Goal: Transaction & Acquisition: Obtain resource

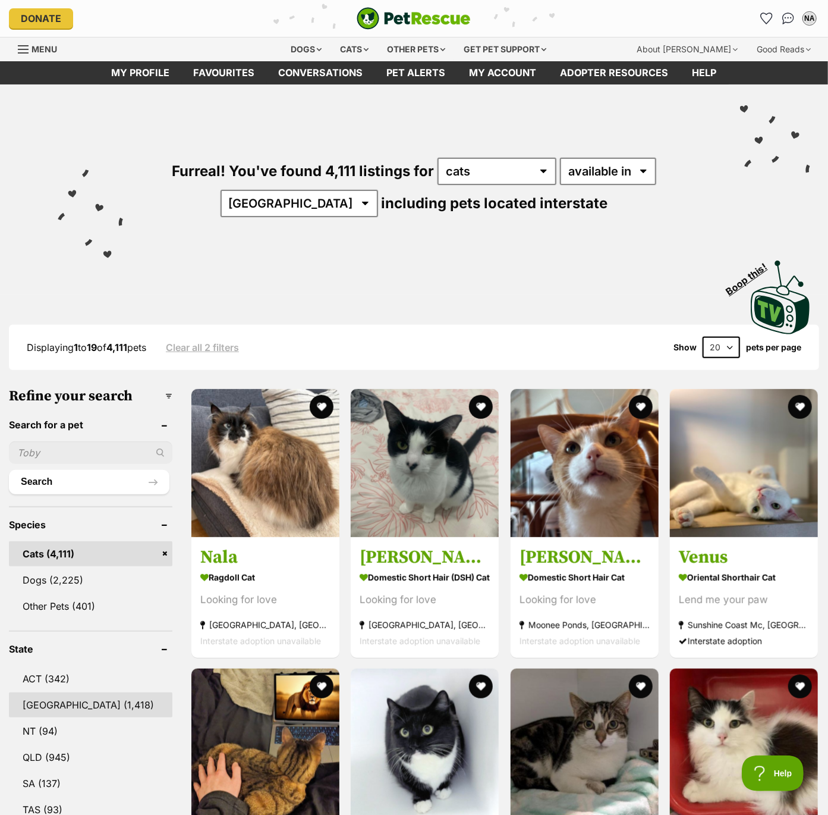
click at [53, 706] on link "NSW (1,418)" at bounding box center [90, 704] width 163 height 25
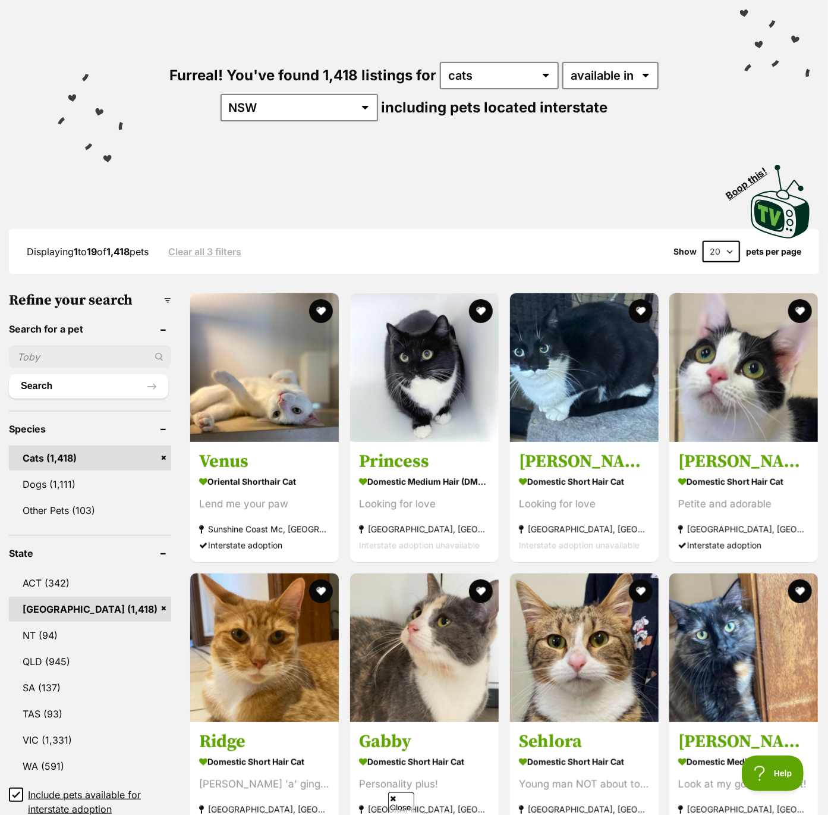
scroll to position [100, 0]
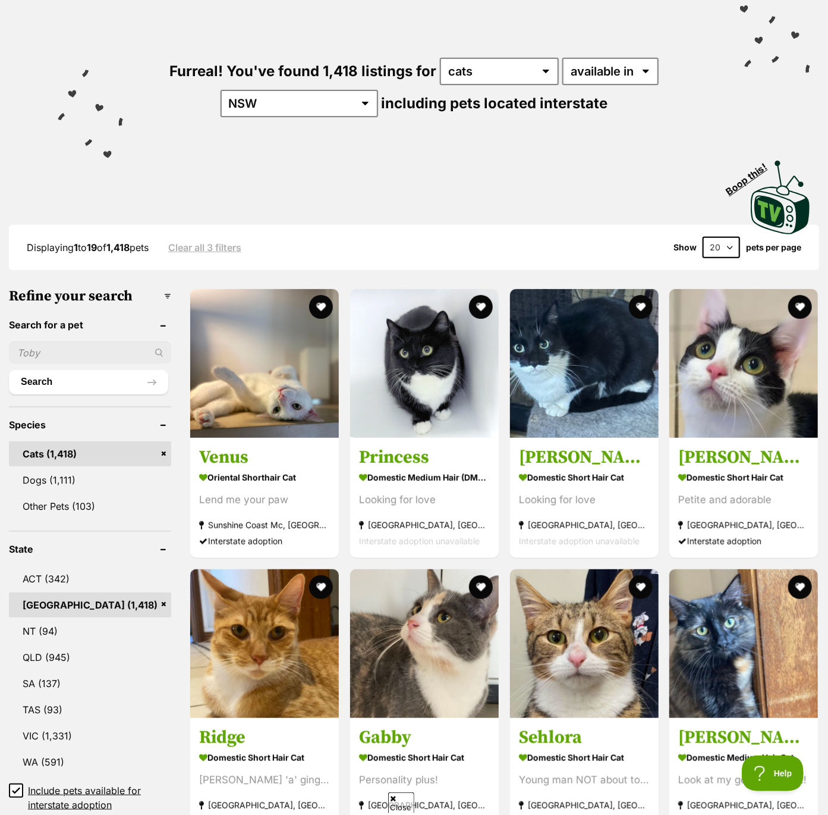
click at [15, 787] on icon at bounding box center [16, 790] width 8 height 8
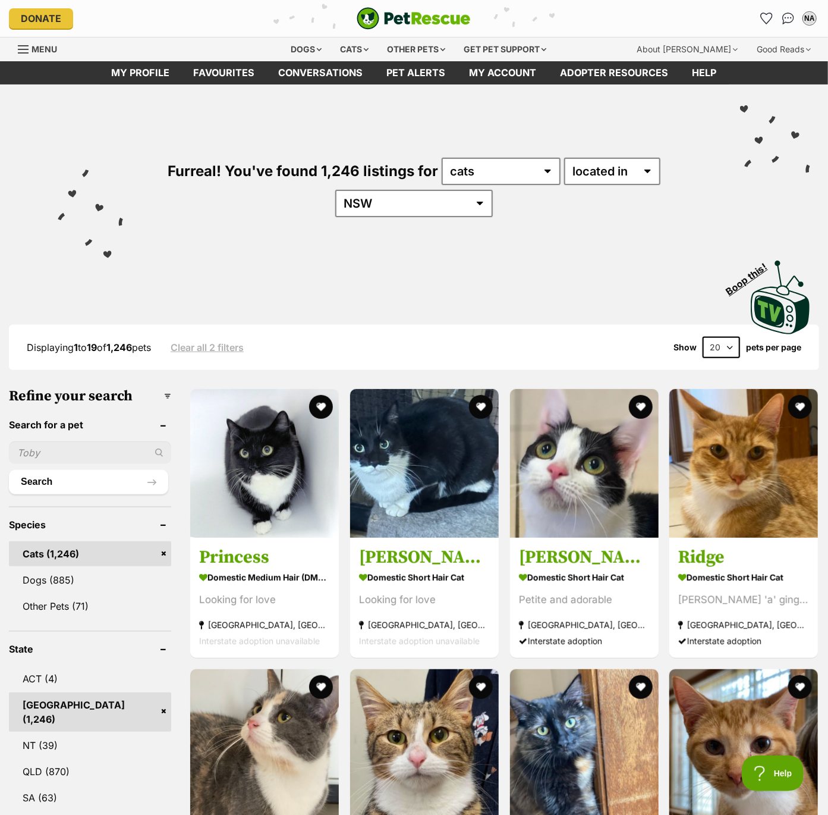
click at [722, 347] on select "20 40 60" at bounding box center [721, 347] width 37 height 21
select select "60"
click at [703, 337] on select "20 40 60" at bounding box center [721, 347] width 37 height 21
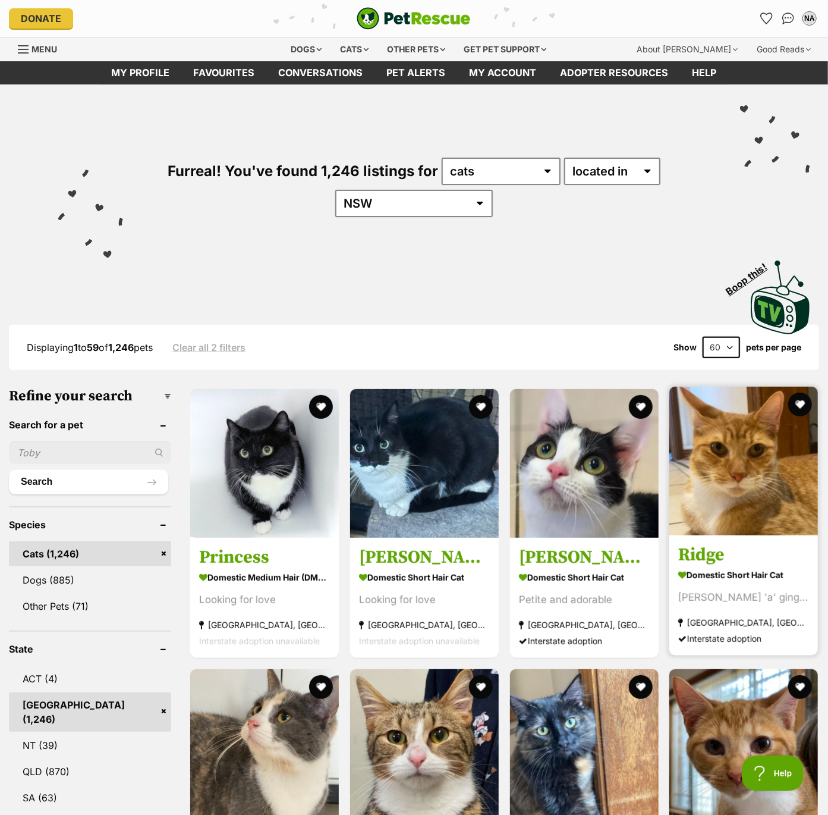
click at [728, 457] on img at bounding box center [743, 460] width 149 height 149
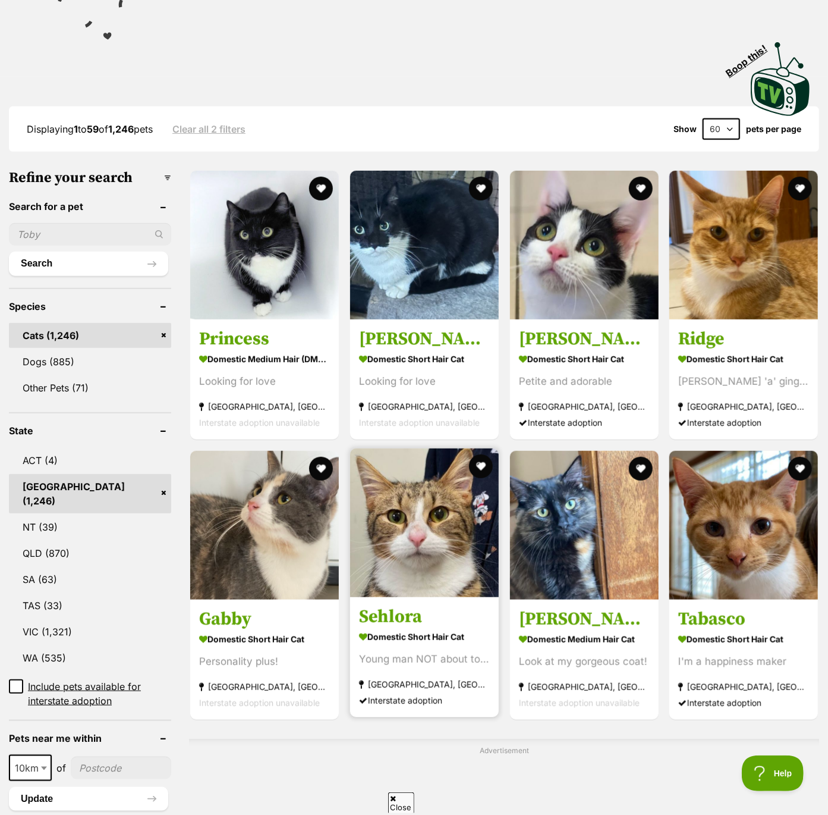
scroll to position [328, 0]
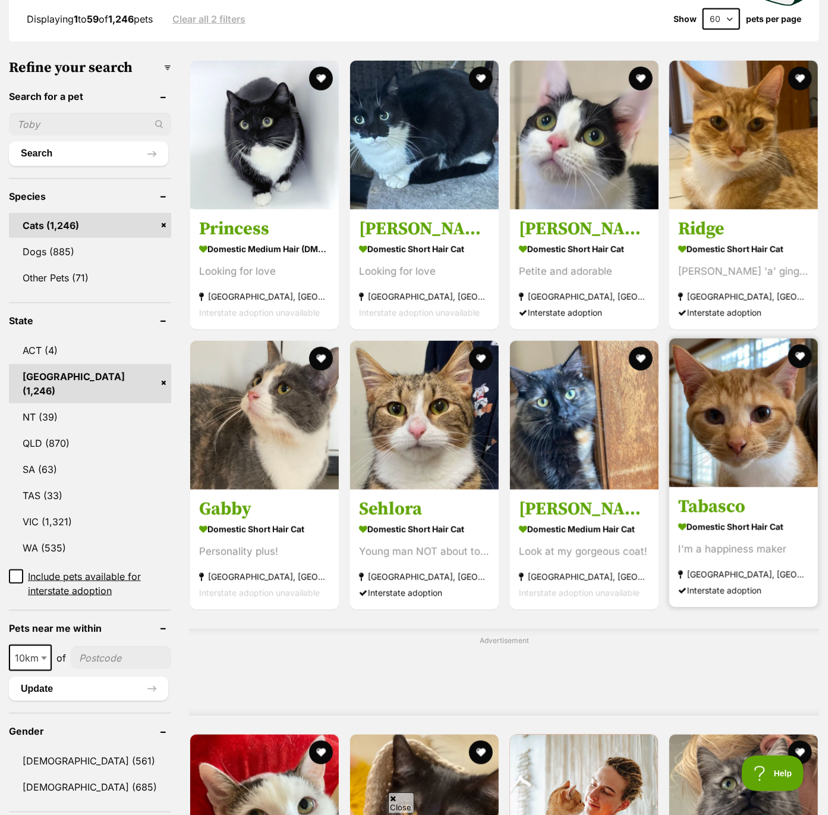
click at [751, 430] on img at bounding box center [743, 412] width 149 height 149
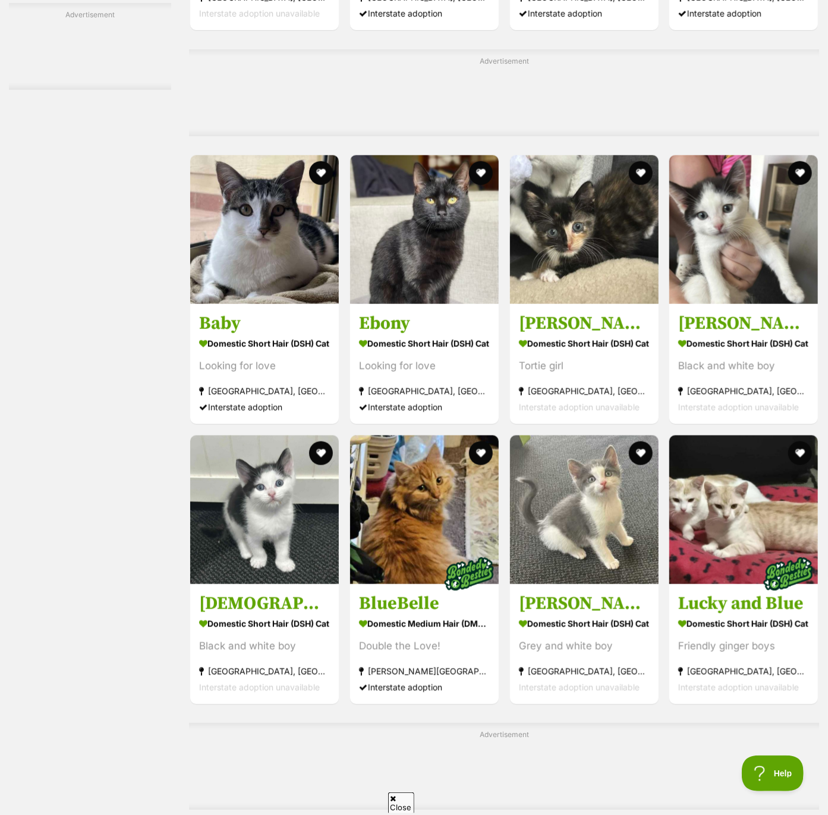
scroll to position [3055, 0]
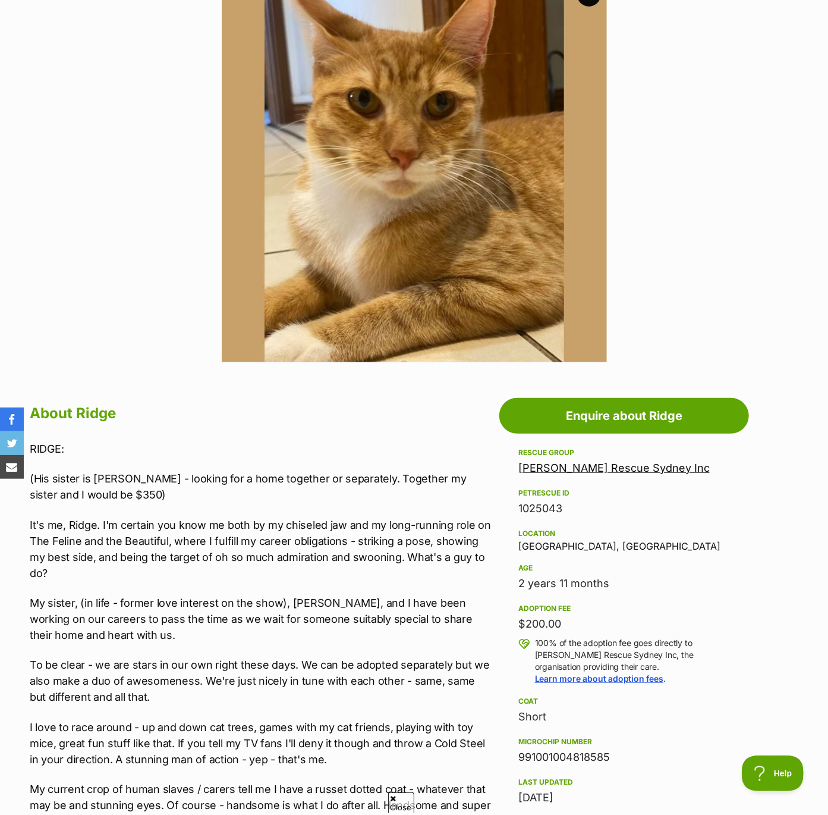
scroll to position [269, 0]
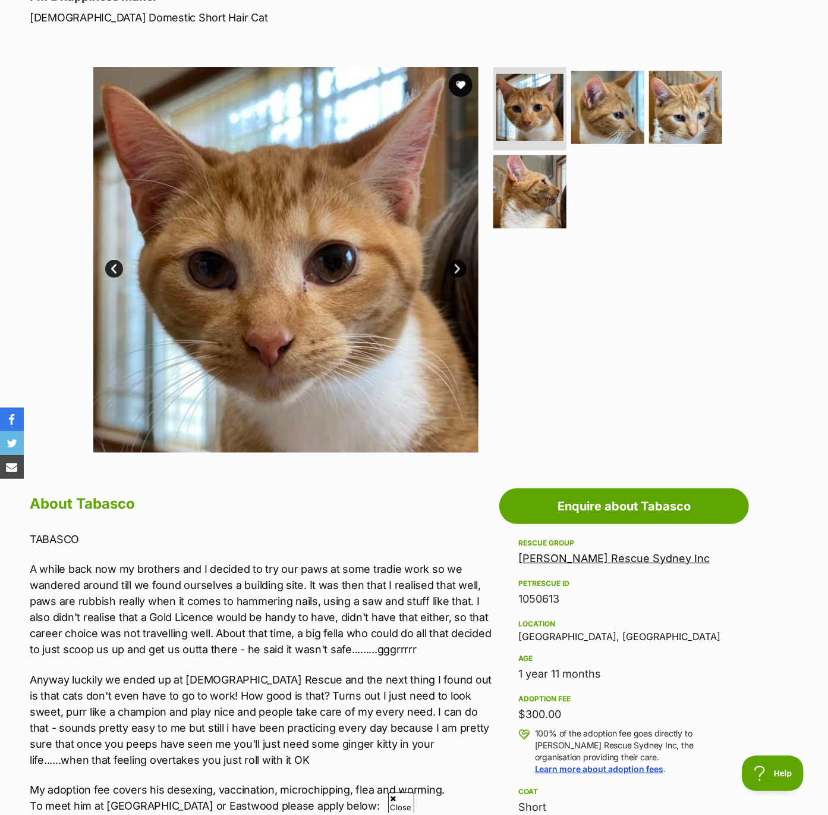
scroll to position [81, 0]
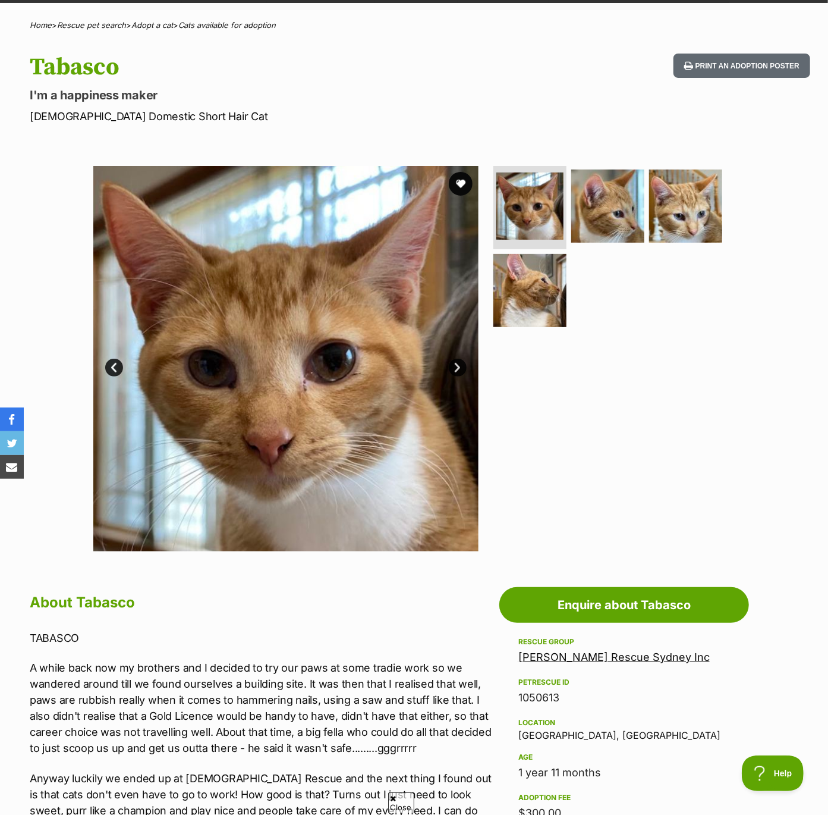
click at [461, 368] on link "Next" at bounding box center [458, 367] width 18 height 18
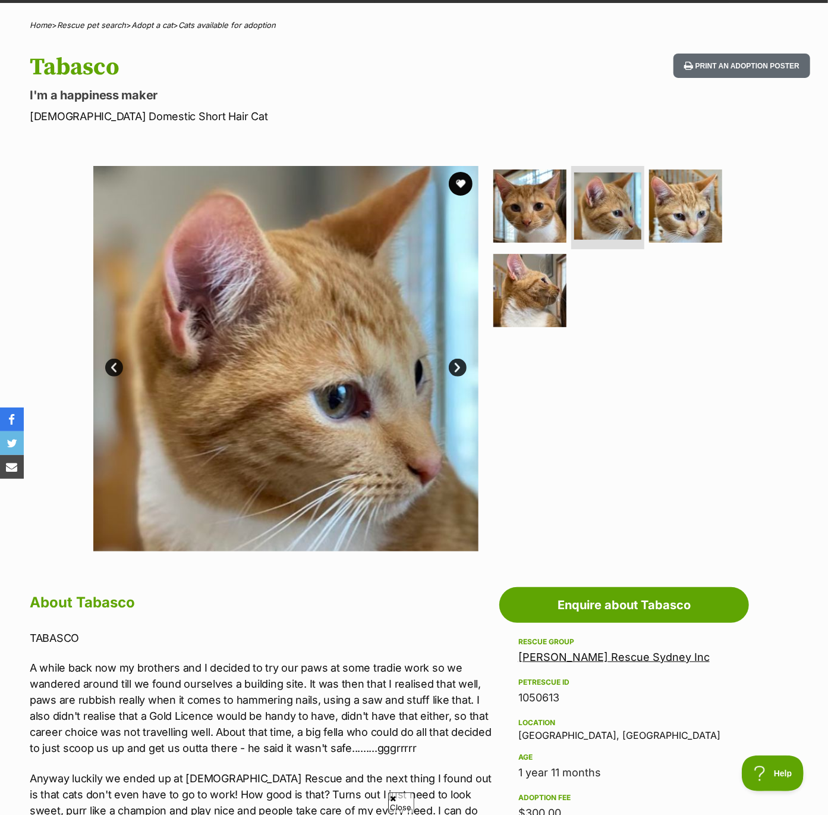
click at [461, 368] on link "Next" at bounding box center [458, 367] width 18 height 18
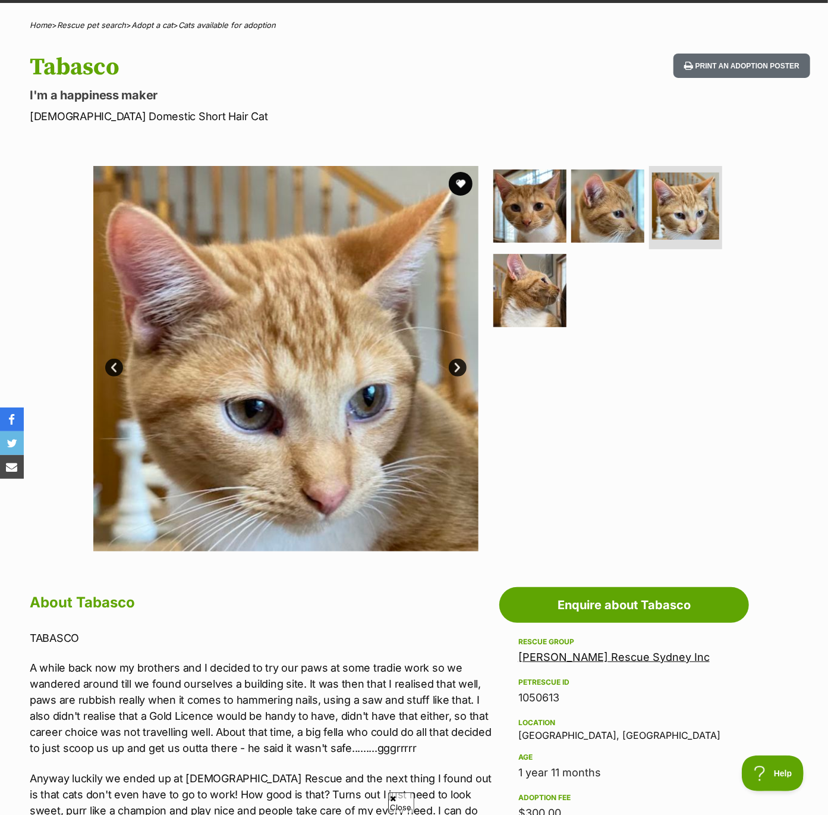
click at [461, 368] on link "Next" at bounding box center [458, 367] width 18 height 18
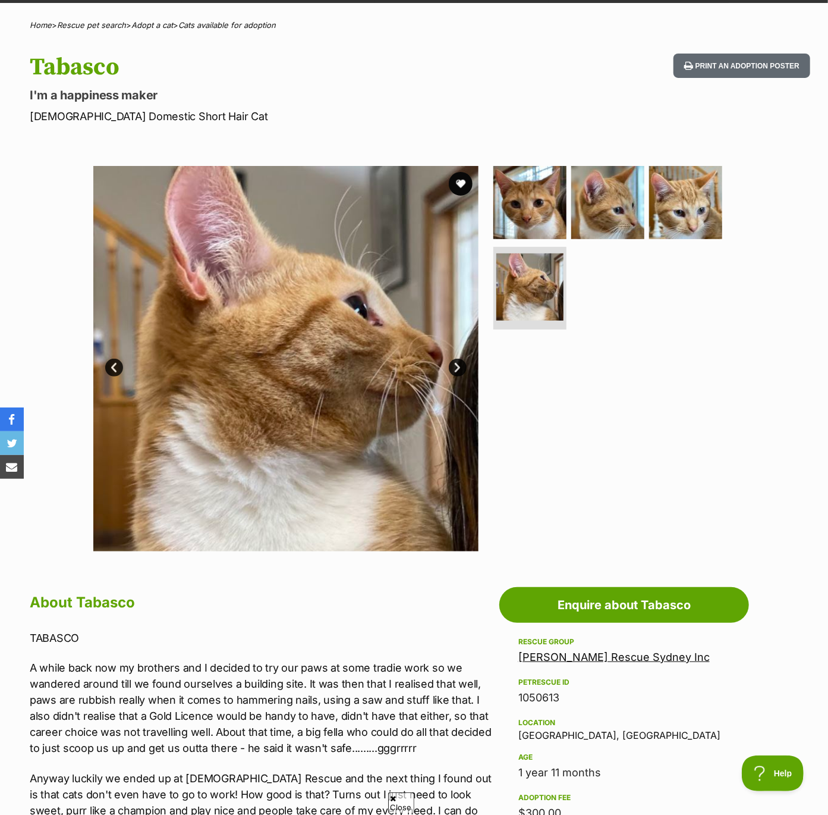
click at [461, 368] on link "Next" at bounding box center [458, 367] width 18 height 18
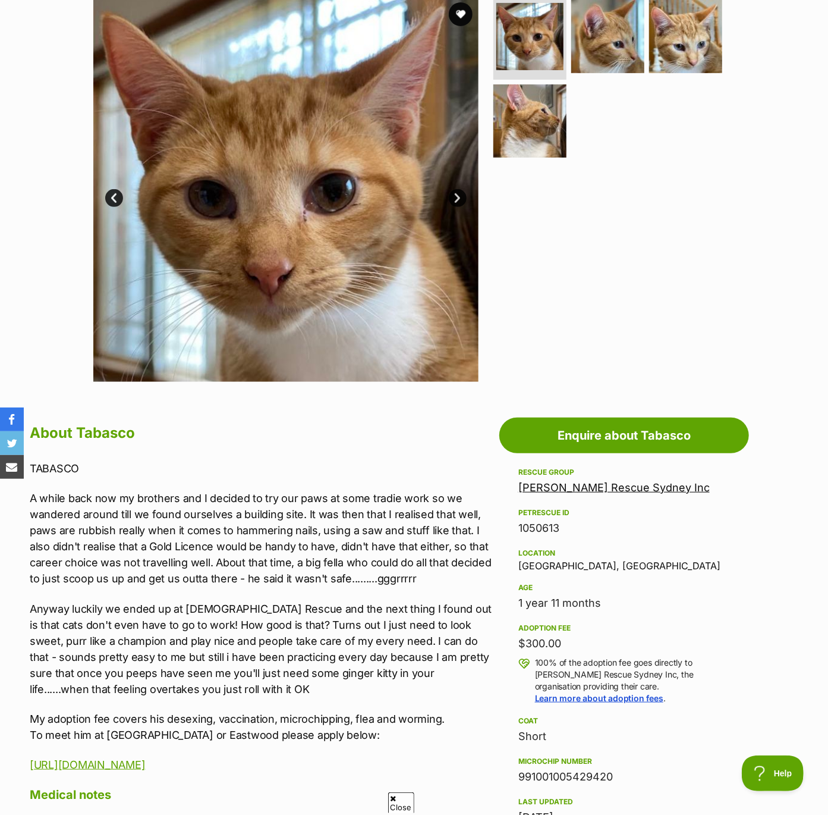
scroll to position [269, 0]
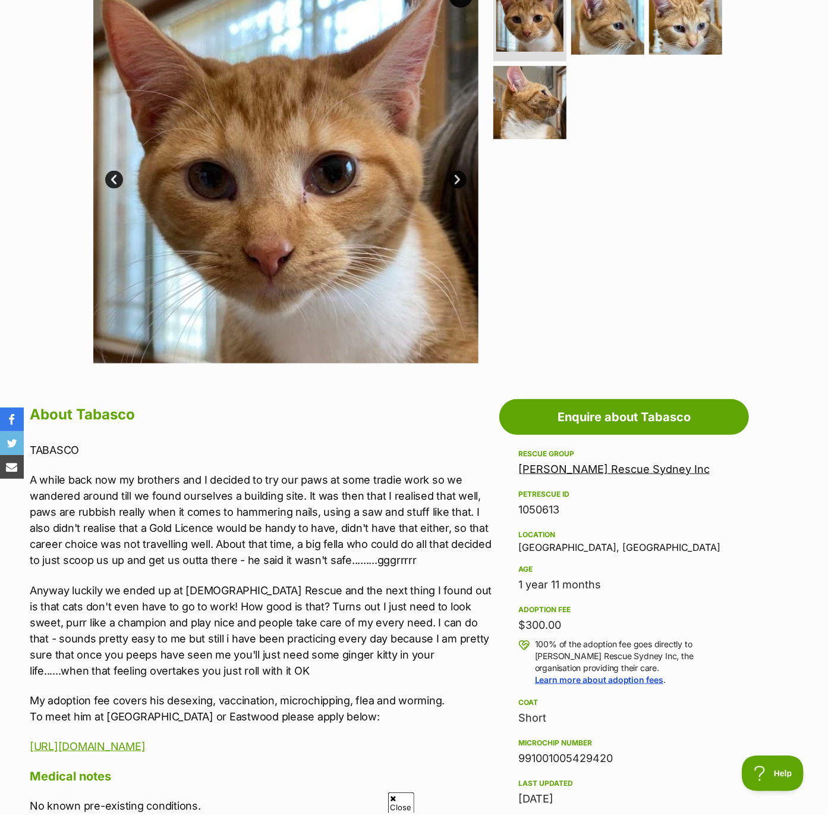
click at [637, 468] on link "[PERSON_NAME] Rescue Sydney Inc" at bounding box center [613, 469] width 191 height 12
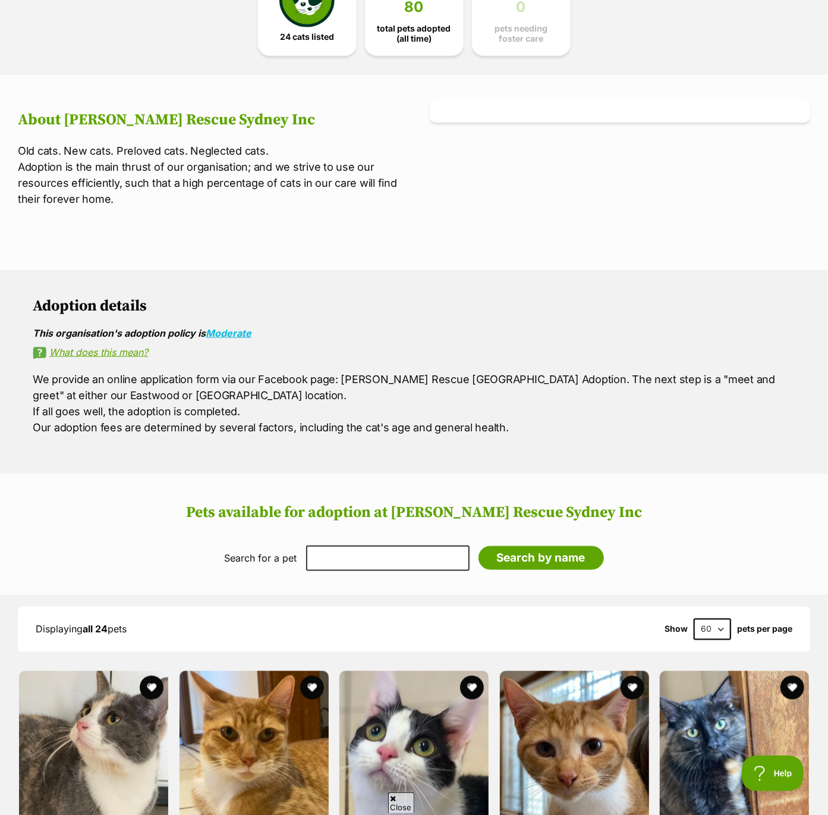
scroll to position [378, 0]
